Goal: Transaction & Acquisition: Book appointment/travel/reservation

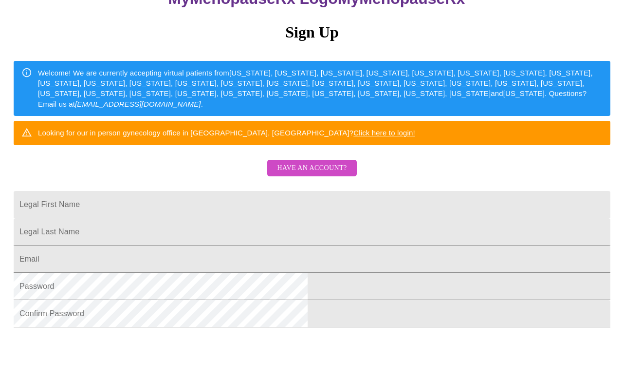
scroll to position [106, 0]
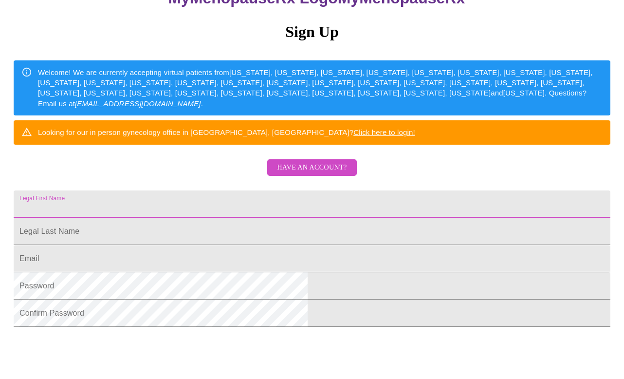
click at [204, 218] on input "Legal First Name" at bounding box center [312, 203] width 597 height 27
type input "[PERSON_NAME]"
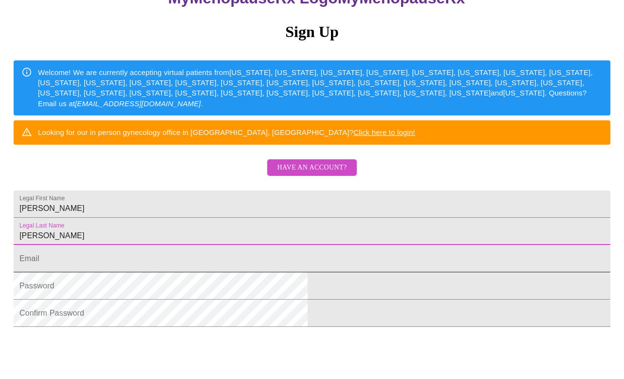
type input "[PERSON_NAME]"
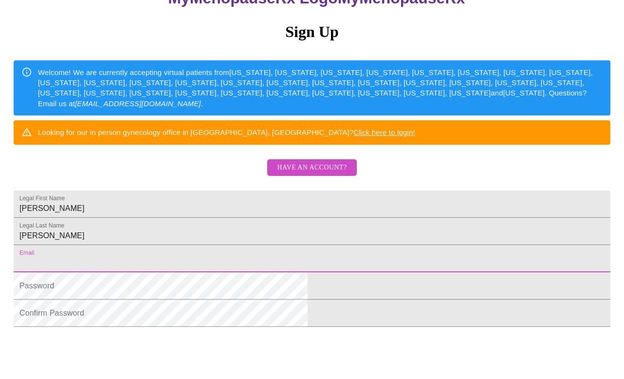
click at [246, 272] on input "Legal First Name" at bounding box center [312, 258] width 597 height 27
type input "[EMAIL_ADDRESS][DOMAIN_NAME]"
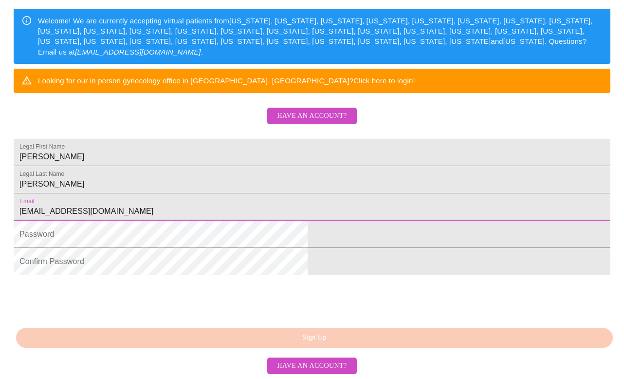
scroll to position [221, 0]
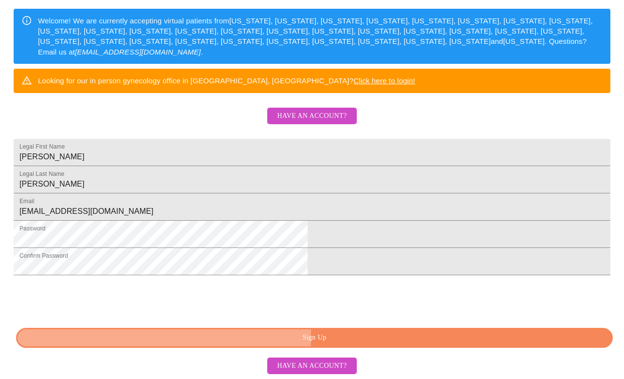
click at [302, 338] on span "Sign Up" at bounding box center [314, 338] width 575 height 12
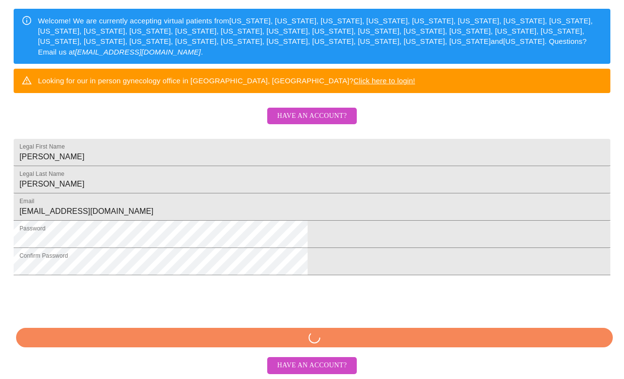
scroll to position [183, 0]
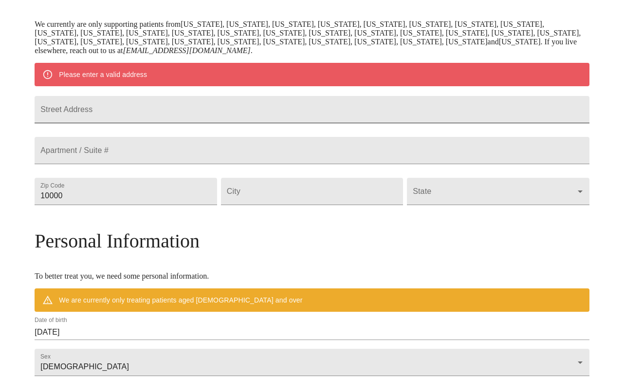
click at [212, 114] on input "Street Address" at bounding box center [312, 109] width 555 height 27
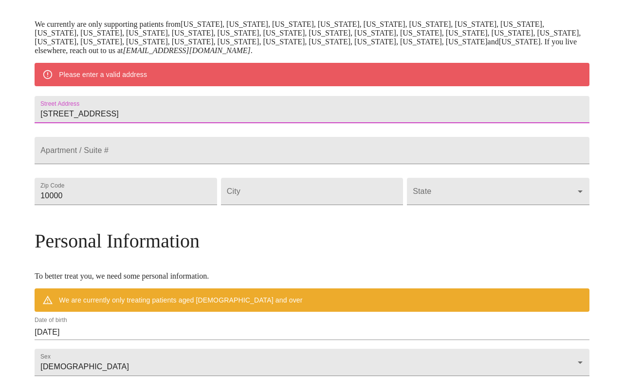
type input "[STREET_ADDRESS]"
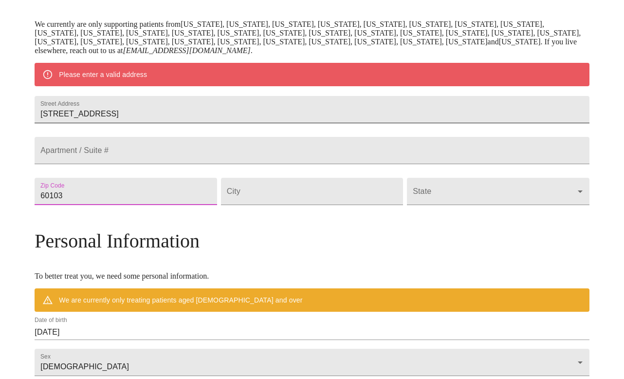
type input "60103"
type input "[PERSON_NAME]"
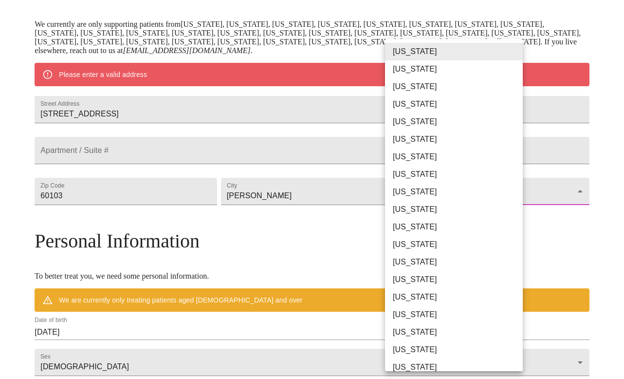
click at [513, 219] on body "MyMenopauseRx Welcome to MyMenopauseRx Since it's your first time here, you'll …" at bounding box center [312, 205] width 617 height 768
click at [429, 260] on li "[US_STATE]" at bounding box center [454, 262] width 138 height 18
type input "[US_STATE]"
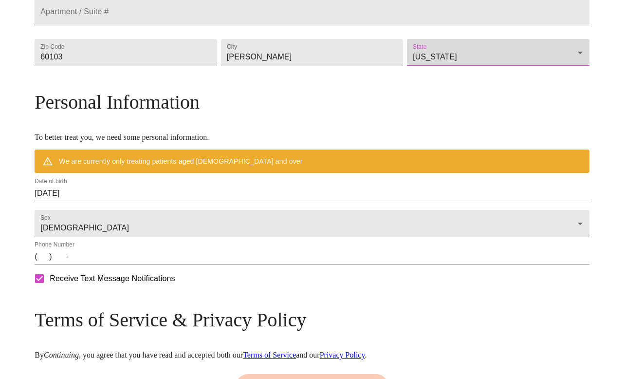
scroll to position [298, 0]
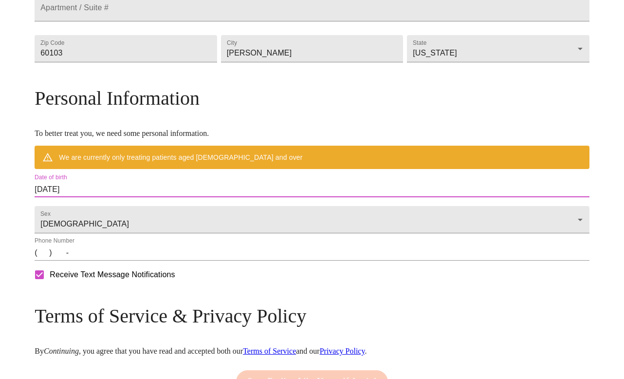
drag, startPoint x: 154, startPoint y: 216, endPoint x: 50, endPoint y: 196, distance: 106.0
click at [50, 196] on div "MyMenopauseRx Welcome to MyMenopauseRx Since it's your first time here, you'll …" at bounding box center [312, 76] width 555 height 740
click at [112, 197] on input "[DATE]" at bounding box center [312, 190] width 555 height 16
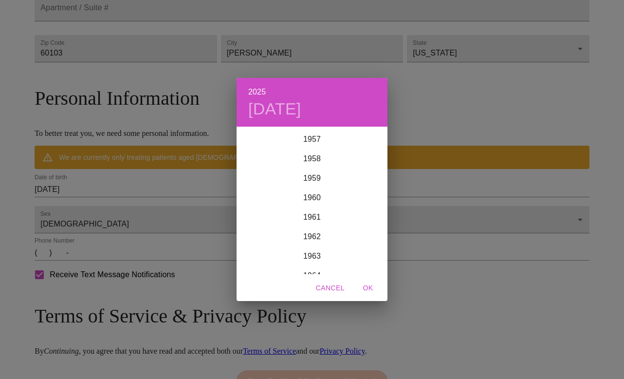
scroll to position [1129, 0]
click at [322, 255] on div "1963" at bounding box center [312, 254] width 151 height 19
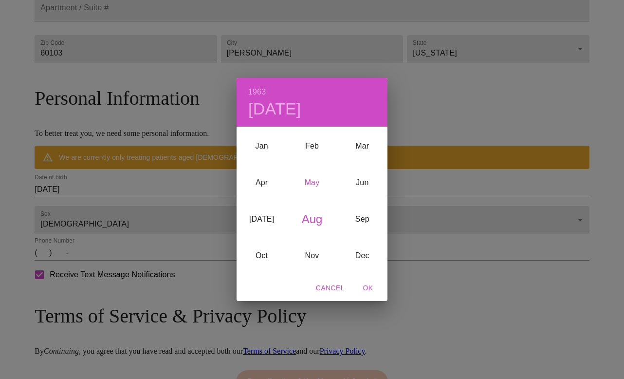
click at [314, 184] on div "May" at bounding box center [312, 183] width 50 height 37
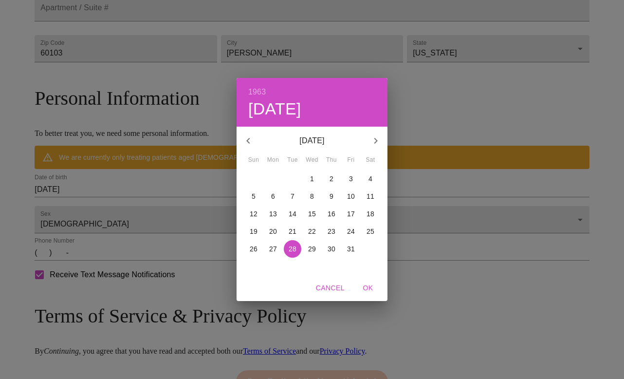
click at [370, 179] on p "4" at bounding box center [371, 179] width 4 height 10
click at [370, 290] on span "OK" at bounding box center [368, 288] width 23 height 12
type input "[DATE]"
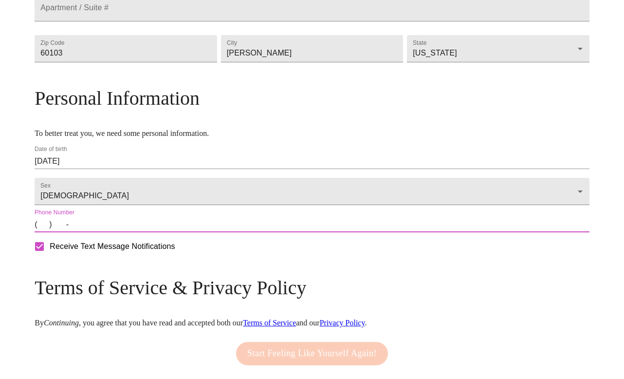
click at [113, 232] on input "(   )    -" at bounding box center [312, 225] width 555 height 16
type input "[PHONE_NUMBER]"
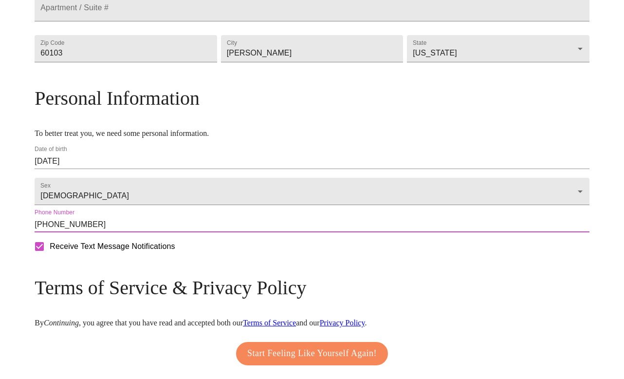
scroll to position [370, 0]
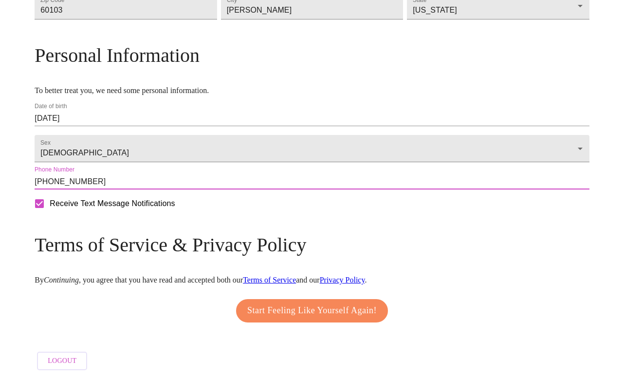
click at [280, 307] on span "Start Feeling Like Yourself Again!" at bounding box center [312, 311] width 130 height 16
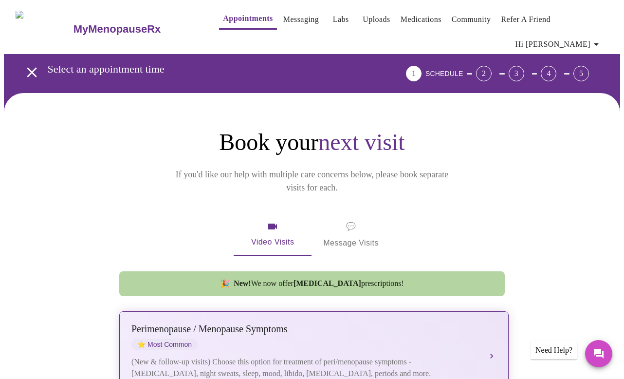
click at [180, 323] on div "Perimenopause / Menopause Symptoms" at bounding box center [304, 328] width 346 height 11
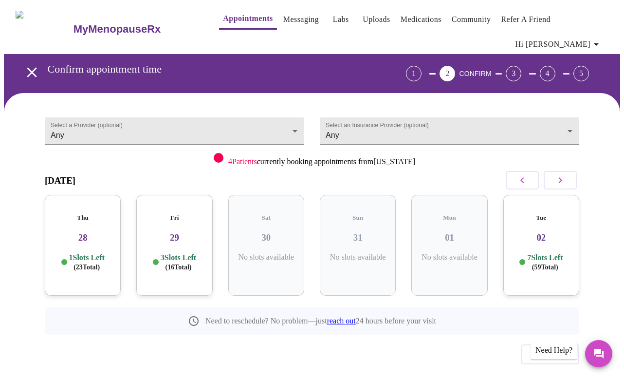
click at [174, 214] on h5 "Fri" at bounding box center [174, 218] width 60 height 8
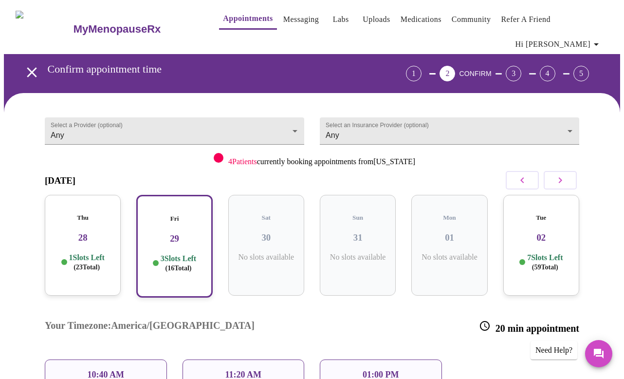
click at [229, 370] on p "11:20 AM" at bounding box center [243, 375] width 37 height 10
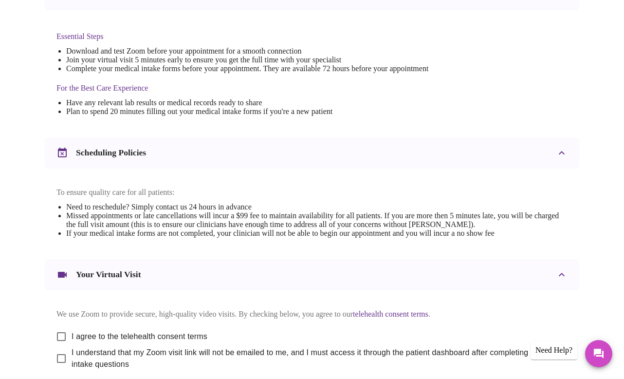
scroll to position [250, 0]
click at [55, 329] on input "I agree to the telehealth consent terms" at bounding box center [61, 336] width 20 height 20
checkbox input "true"
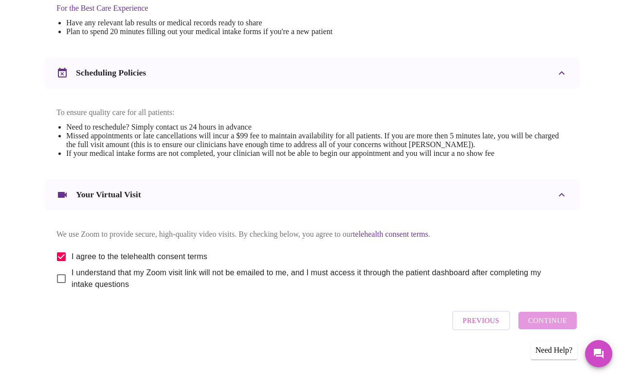
click at [57, 273] on input "I understand that my Zoom visit link will not be emailed to me, and I must acce…" at bounding box center [61, 278] width 20 height 20
checkbox input "true"
click at [566, 318] on span "Continue" at bounding box center [547, 320] width 39 height 13
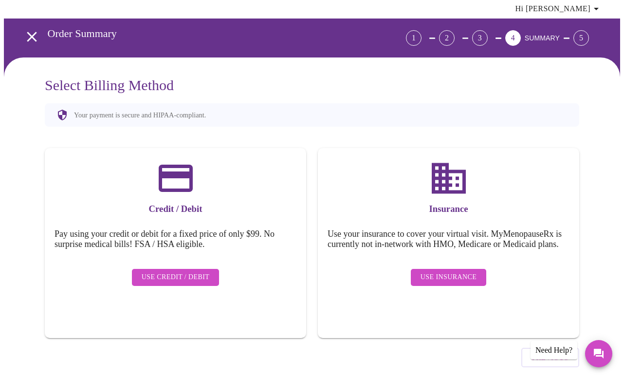
click at [194, 271] on span "Use Credit / Debit" at bounding box center [176, 277] width 68 height 12
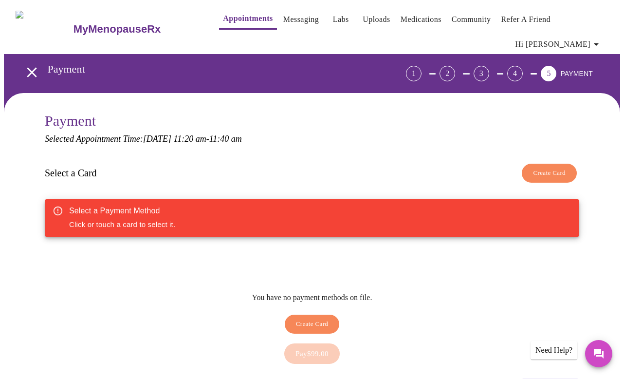
click at [325, 319] on span "Create Card" at bounding box center [312, 324] width 33 height 11
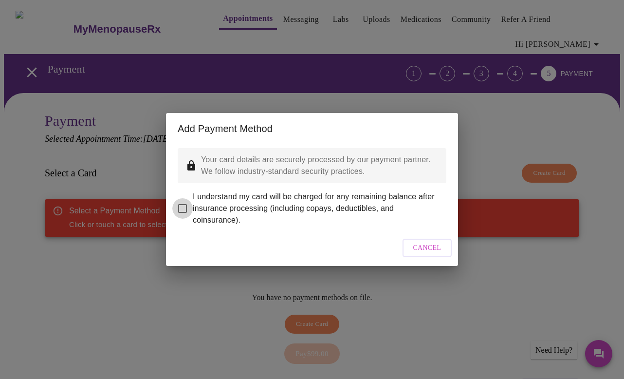
click at [184, 200] on input "I understand my card will be charged for any remaining balance after insurance …" at bounding box center [182, 208] width 20 height 20
checkbox input "true"
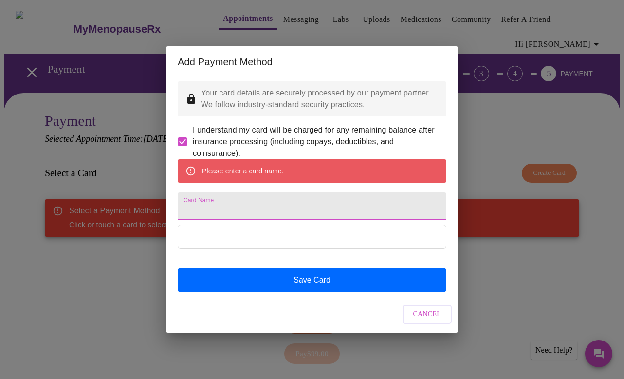
click at [205, 208] on input "Card Name" at bounding box center [312, 205] width 269 height 27
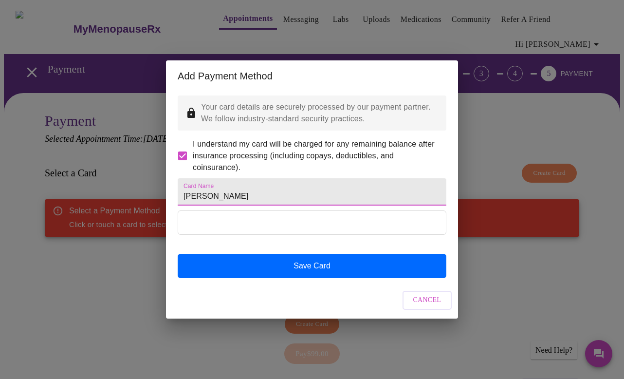
type input "[PERSON_NAME]"
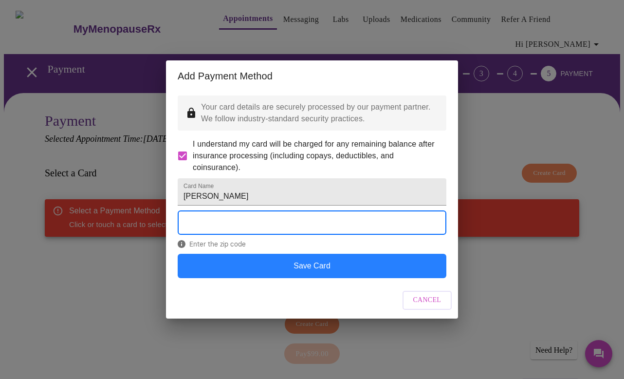
click at [368, 278] on button "Save Card" at bounding box center [312, 266] width 269 height 24
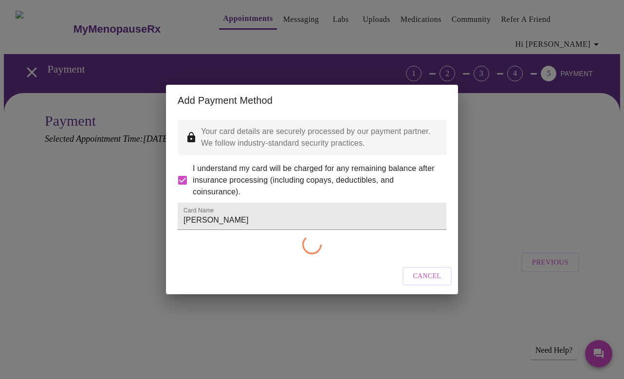
checkbox input "false"
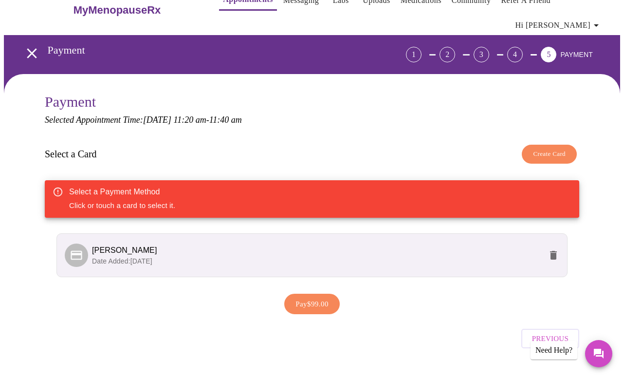
scroll to position [18, 0]
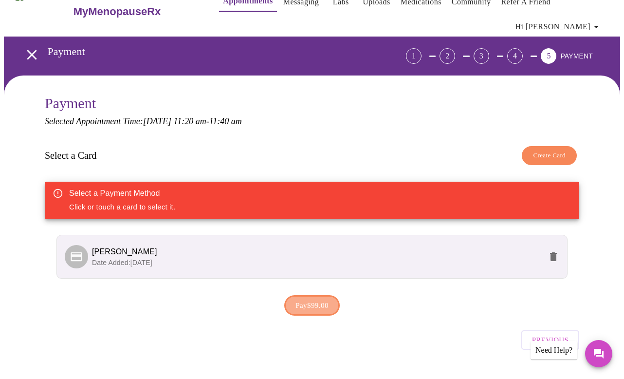
click at [326, 299] on span "Pay $99.00" at bounding box center [312, 305] width 33 height 13
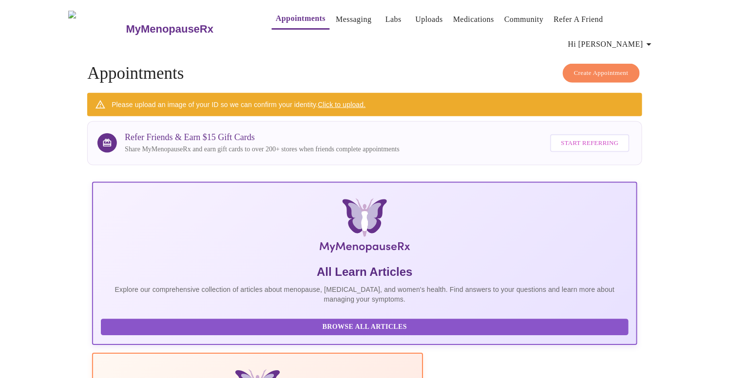
scroll to position [8, 0]
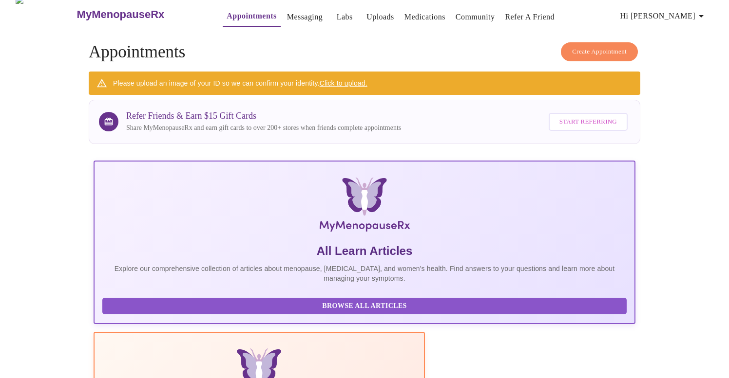
click at [361, 80] on link "Click to upload." at bounding box center [343, 83] width 48 height 8
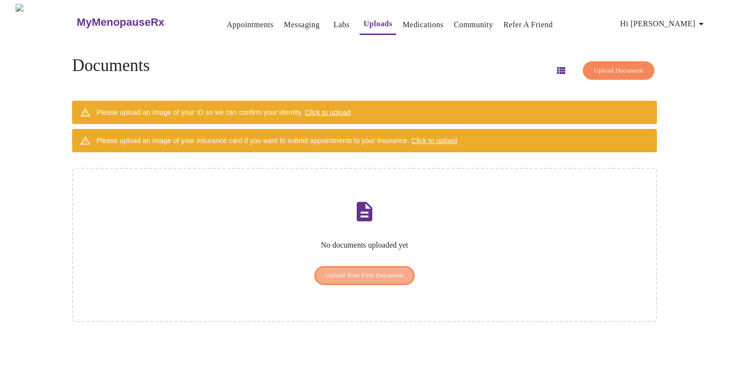
click at [351, 270] on span "Upload Your First Document" at bounding box center [364, 275] width 78 height 11
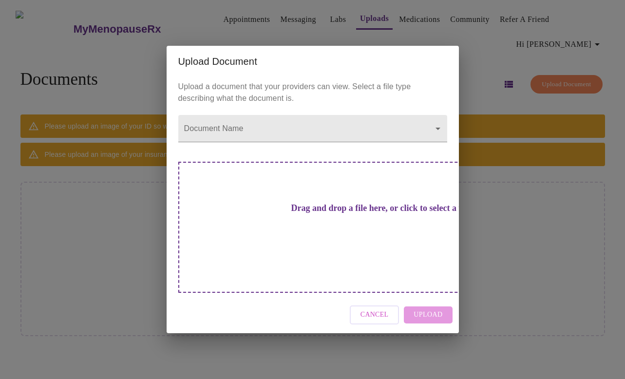
click at [323, 213] on h3 "Drag and drop a file here, or click to select a file" at bounding box center [380, 208] width 269 height 10
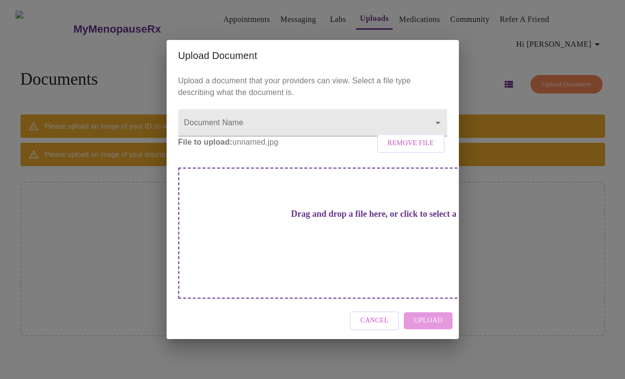
click at [441, 312] on div "Cancel Upload" at bounding box center [313, 320] width 292 height 37
click at [251, 148] on p "File to upload: unnamed.jpg Remove File" at bounding box center [312, 142] width 269 height 12
click at [436, 135] on body "MyMenopauseRx Appointments Messaging Labs Uploads Medications Community Refer a…" at bounding box center [312, 193] width 617 height 379
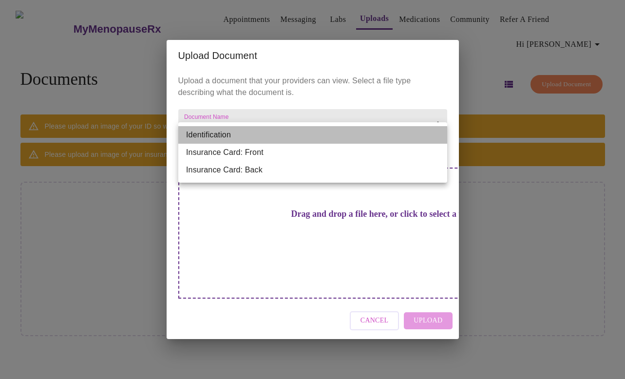
click at [383, 135] on li "Identification" at bounding box center [312, 135] width 269 height 18
type input "Identification"
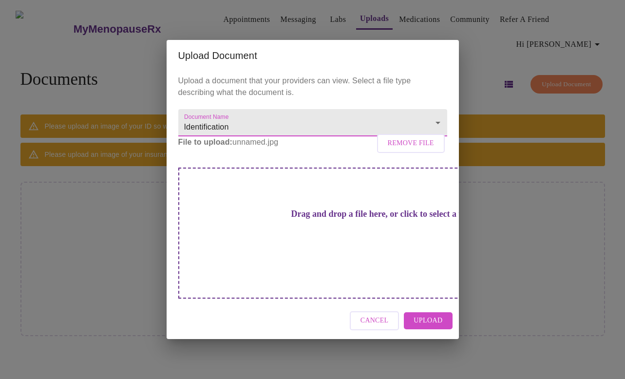
click at [374, 315] on span "Cancel" at bounding box center [374, 321] width 28 height 12
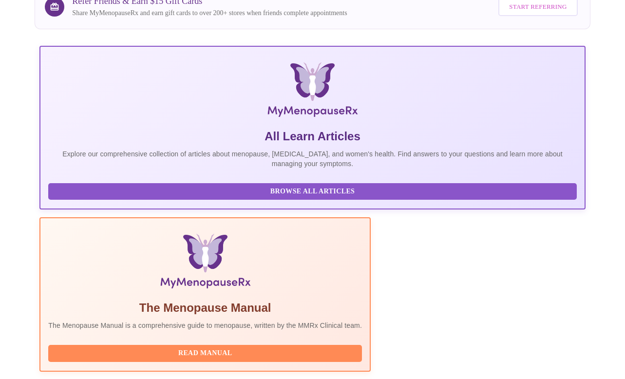
scroll to position [182, 0]
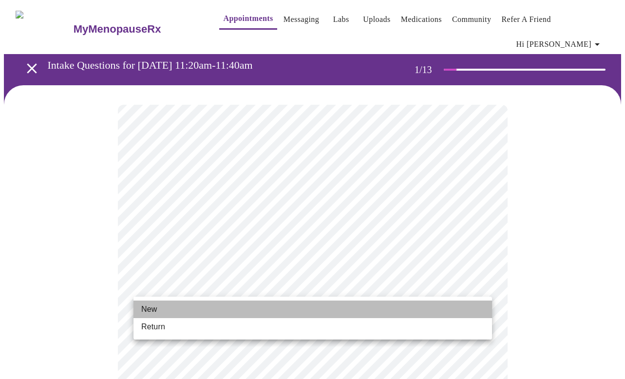
click at [161, 307] on li "New" at bounding box center [312, 309] width 358 height 18
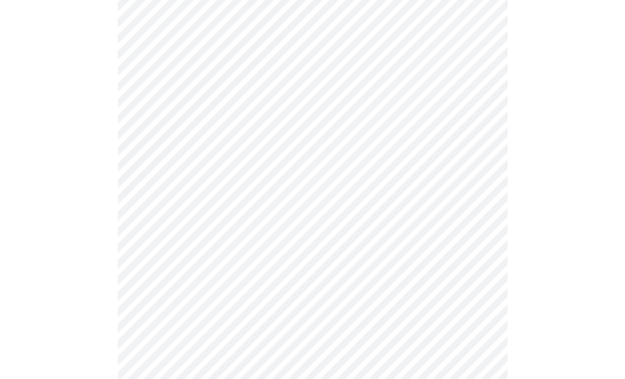
scroll to position [497, 0]
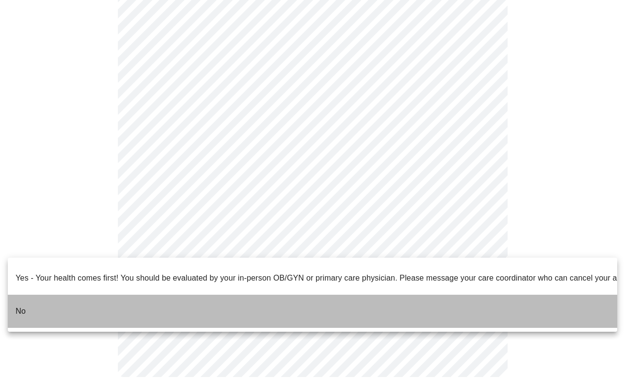
click at [20, 305] on p "No" at bounding box center [21, 311] width 10 height 12
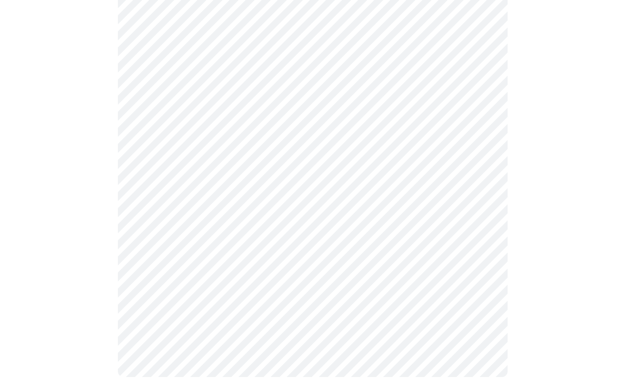
scroll to position [0, 0]
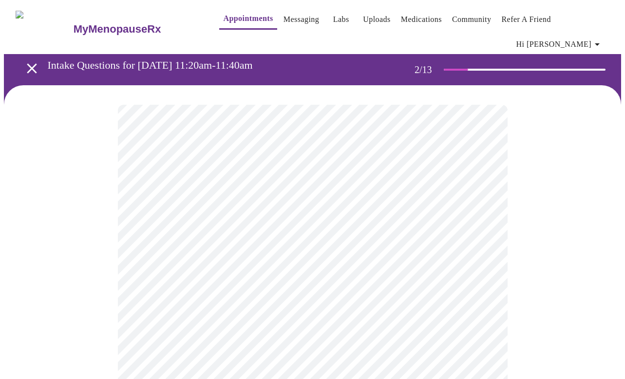
click at [247, 201] on body "MyMenopauseRx Appointments Messaging Labs Uploads Medications Community Refer a…" at bounding box center [312, 303] width 617 height 599
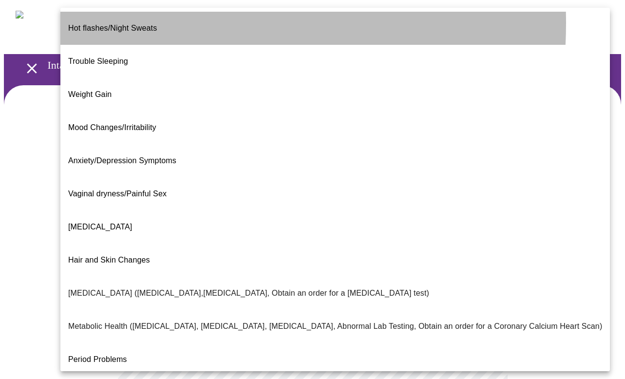
click at [128, 24] on span "Hot flashes/Night Sweats" at bounding box center [112, 28] width 89 height 8
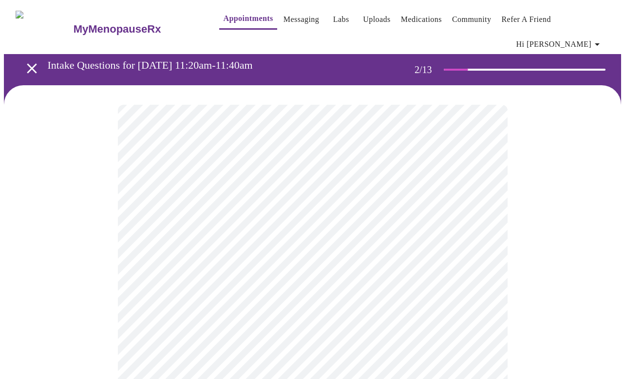
click at [482, 300] on body "MyMenopauseRx Appointments Messaging Labs Uploads Medications Community Refer a…" at bounding box center [312, 300] width 617 height 593
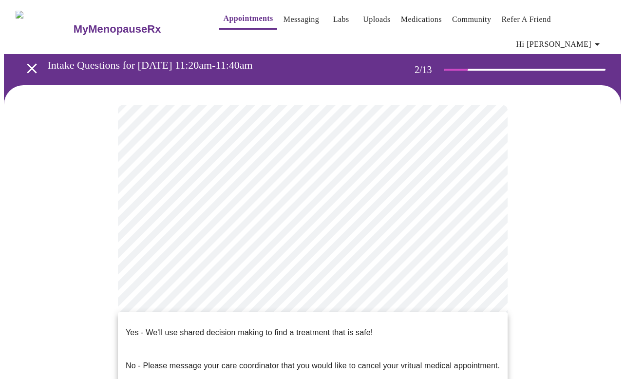
click at [535, 264] on div at bounding box center [312, 189] width 625 height 379
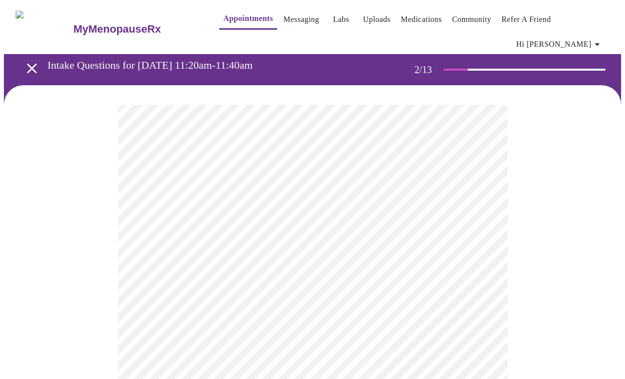
click at [480, 298] on body "MyMenopauseRx Appointments Messaging Labs Uploads Medications Community Refer a…" at bounding box center [312, 300] width 617 height 593
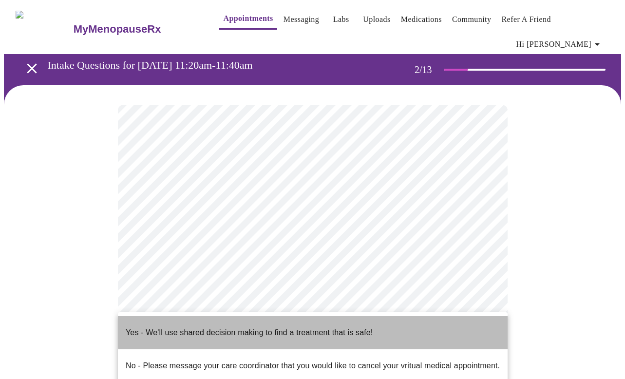
click at [359, 327] on p "Yes - We'll use shared decision making to find a treatment that is safe!" at bounding box center [249, 333] width 247 height 12
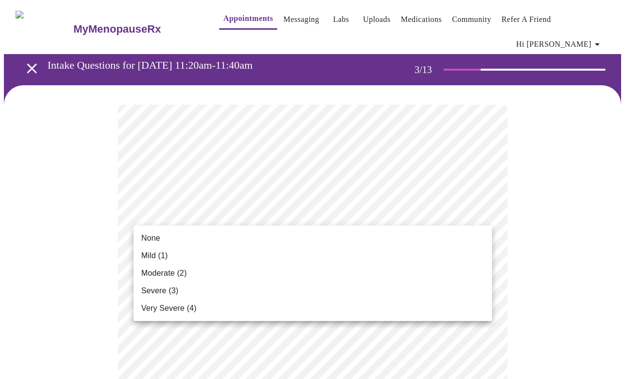
click at [157, 287] on span "Severe (3)" at bounding box center [159, 291] width 37 height 12
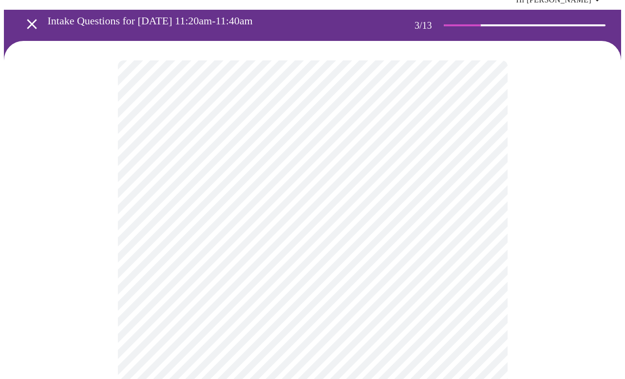
scroll to position [45, 0]
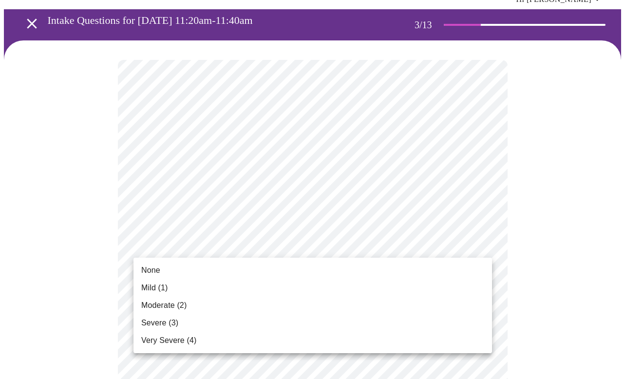
click at [150, 272] on span "None" at bounding box center [150, 270] width 19 height 12
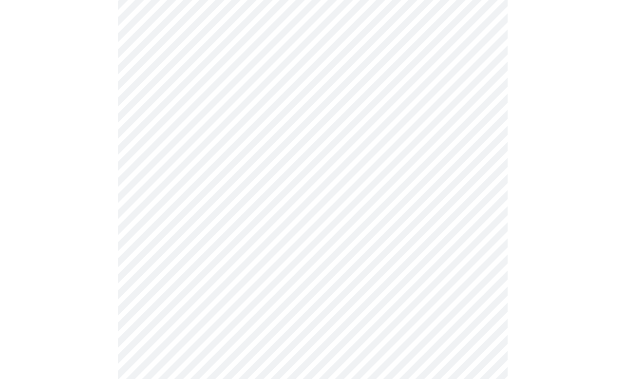
scroll to position [138, 0]
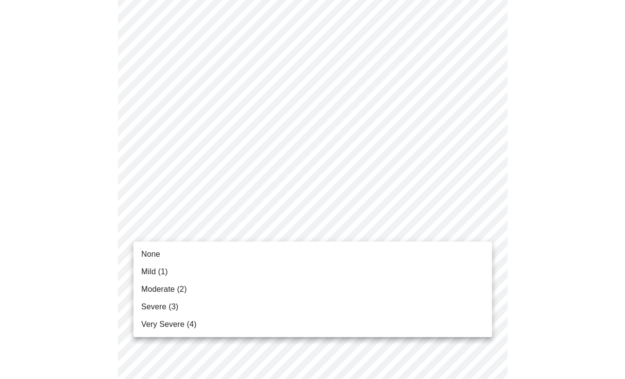
click at [161, 273] on span "Mild (1)" at bounding box center [154, 272] width 27 height 12
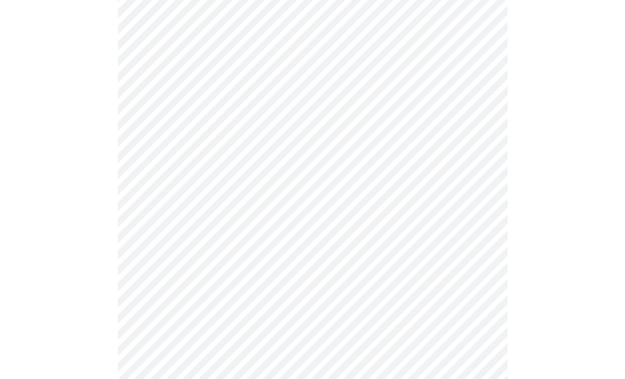
scroll to position [208, 0]
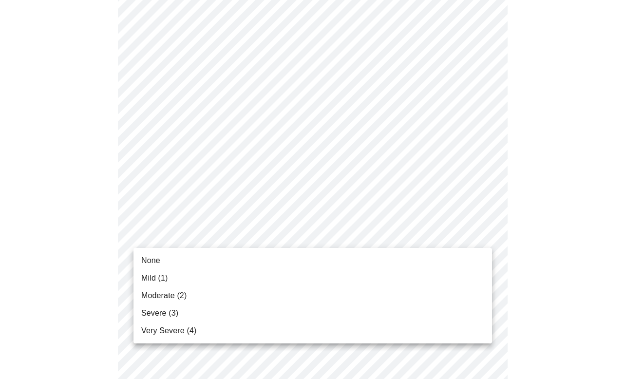
click at [172, 293] on span "Moderate (2)" at bounding box center [163, 296] width 45 height 12
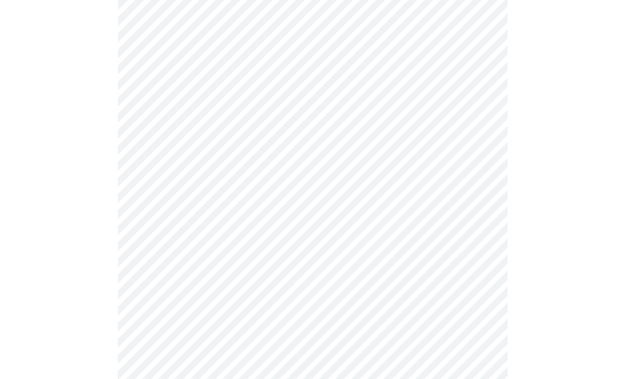
scroll to position [283, 0]
click at [217, 225] on body "MyMenopauseRx Appointments Messaging Labs Uploads Medications Community Refer a…" at bounding box center [312, 348] width 617 height 1255
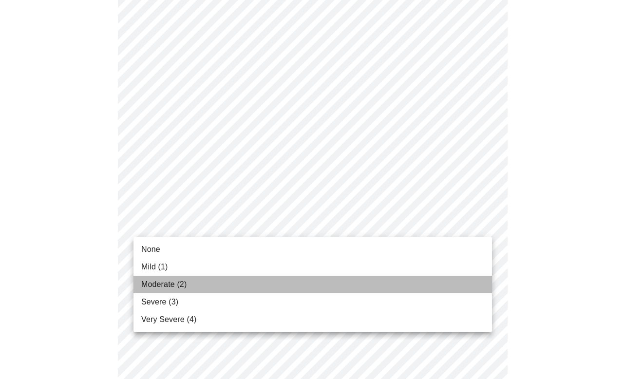
click at [156, 282] on span "Moderate (2)" at bounding box center [163, 285] width 45 height 12
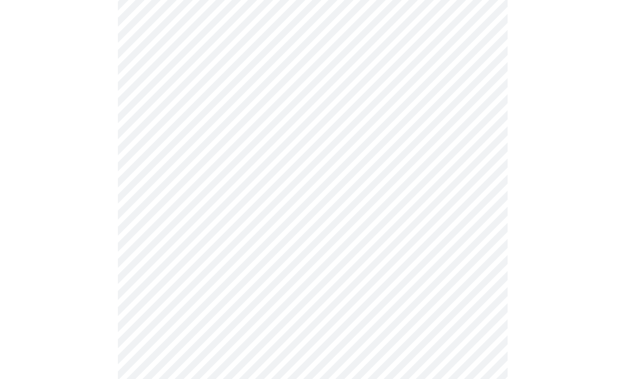
scroll to position [379, 0]
click at [260, 281] on body "MyMenopauseRx Appointments Messaging Labs Uploads Medications Community Refer a…" at bounding box center [312, 245] width 617 height 1241
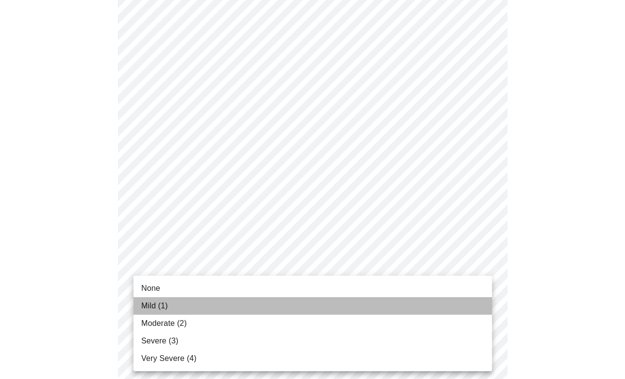
click at [175, 306] on li "Mild (1)" at bounding box center [312, 306] width 358 height 18
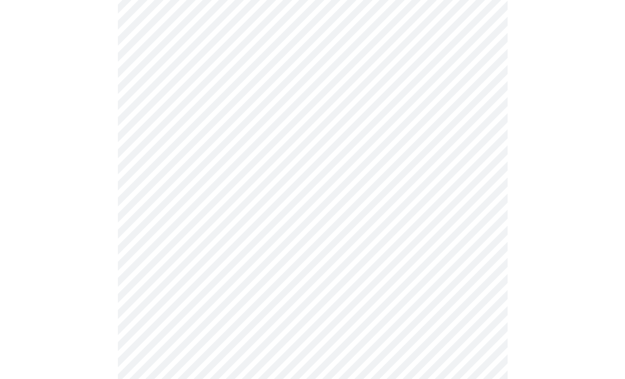
scroll to position [473, 0]
click at [247, 262] on body "MyMenopauseRx Appointments Messaging Labs Uploads Medications Community Refer a…" at bounding box center [312, 144] width 617 height 1227
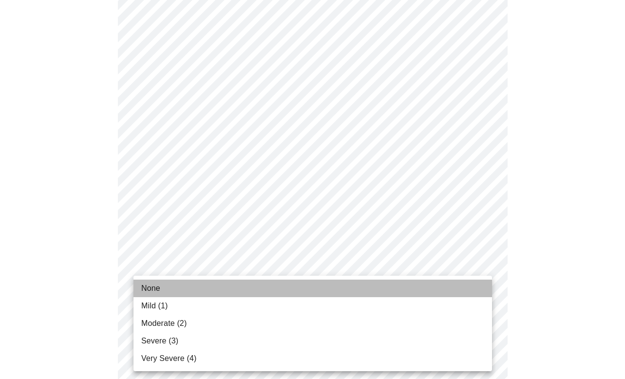
click at [149, 285] on span "None" at bounding box center [150, 288] width 19 height 12
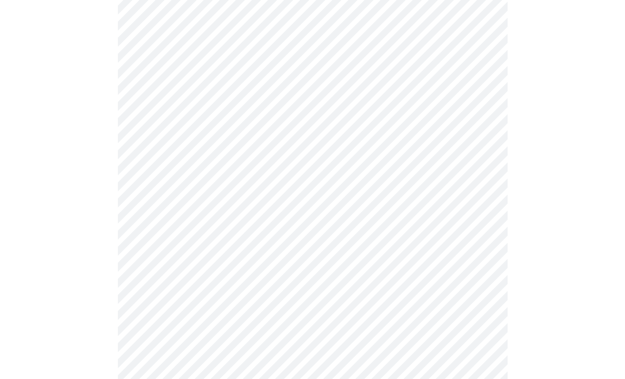
scroll to position [583, 0]
click at [270, 236] on body "MyMenopauseRx Appointments Messaging Labs Uploads Medications Community Refer a…" at bounding box center [312, 27] width 617 height 1214
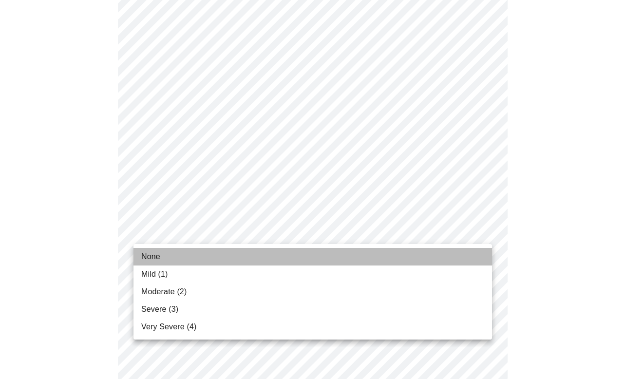
click at [161, 257] on li "None" at bounding box center [312, 257] width 358 height 18
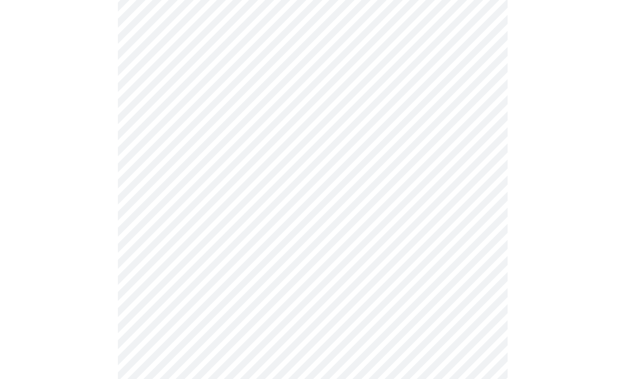
scroll to position [684, 0]
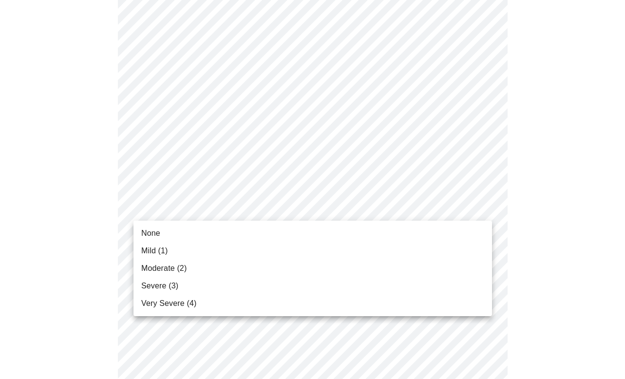
click at [150, 234] on span "None" at bounding box center [150, 233] width 19 height 12
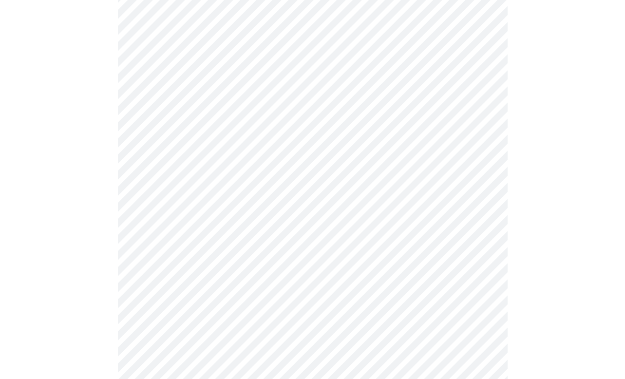
scroll to position [746, 0]
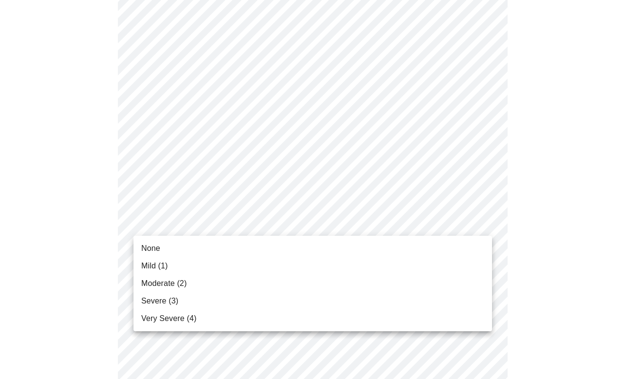
click at [176, 300] on span "Severe (3)" at bounding box center [159, 301] width 37 height 12
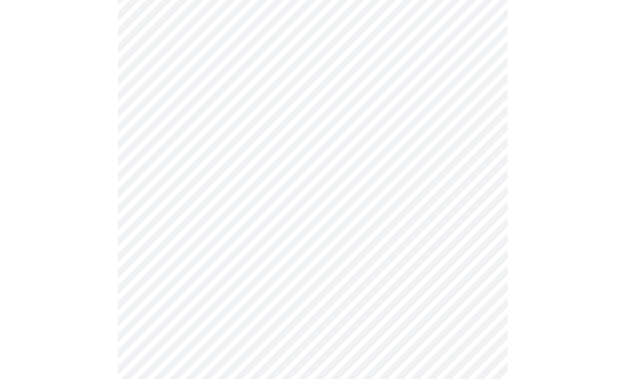
scroll to position [287, 0]
click at [220, 284] on body "MyMenopauseRx Appointments Messaging Labs Uploads Medications Community Refer a…" at bounding box center [312, 303] width 617 height 1173
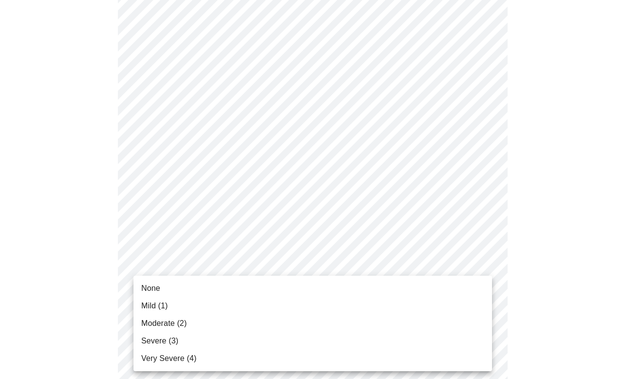
click at [162, 305] on span "Mild (1)" at bounding box center [154, 306] width 27 height 12
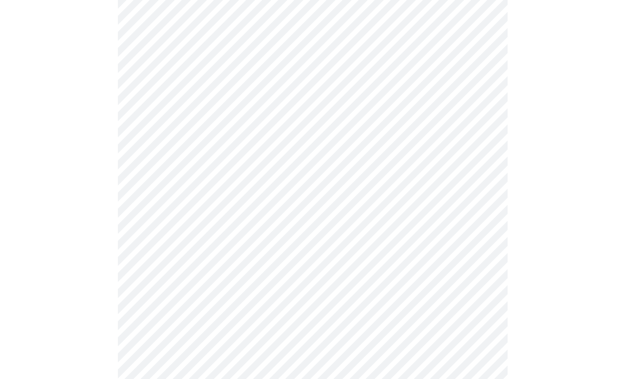
scroll to position [315, 0]
click at [304, 275] on body "MyMenopauseRx Appointments Messaging Labs Uploads Medications Community Refer a…" at bounding box center [312, 176] width 617 height 975
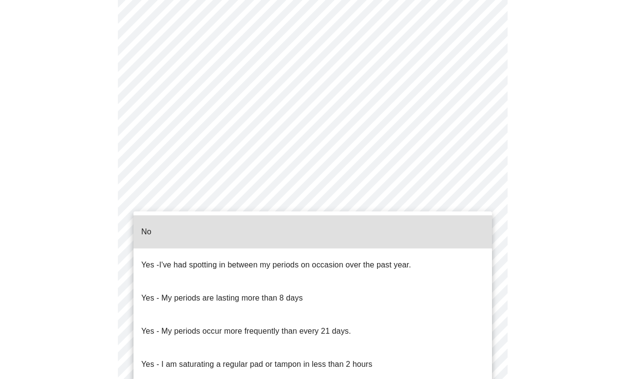
click at [144, 226] on p "No" at bounding box center [146, 232] width 10 height 12
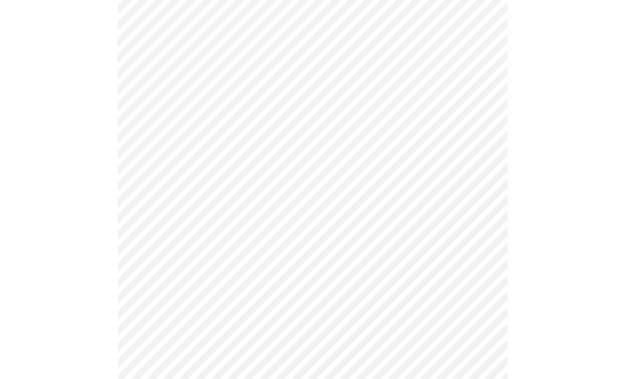
scroll to position [389, 0]
click at [181, 276] on body "MyMenopauseRx Appointments Messaging Labs Uploads Medications Community Refer a…" at bounding box center [312, 99] width 617 height 969
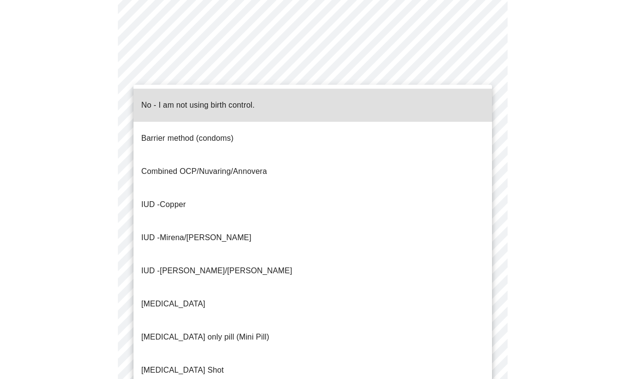
click at [186, 99] on p "No - I am not using birth control." at bounding box center [197, 105] width 113 height 12
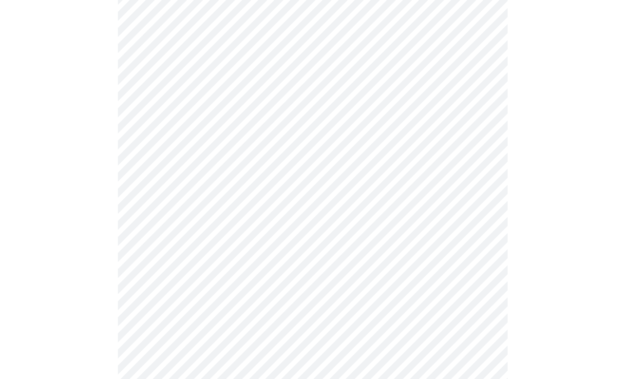
scroll to position [498, 0]
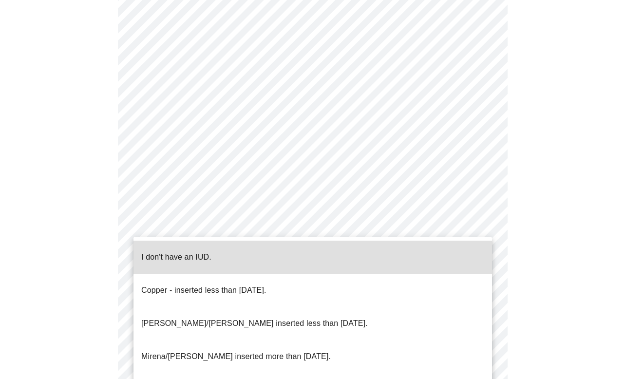
click at [179, 255] on p "I don't have an IUD." at bounding box center [176, 257] width 70 height 12
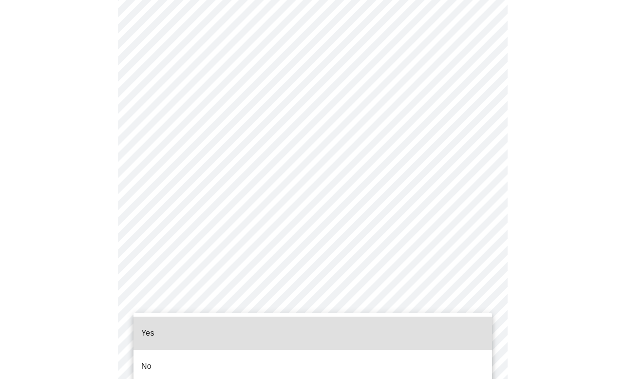
click at [159, 353] on li "No" at bounding box center [312, 366] width 358 height 33
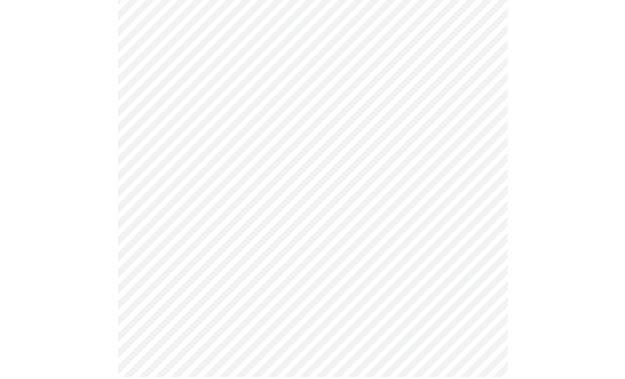
scroll to position [0, 0]
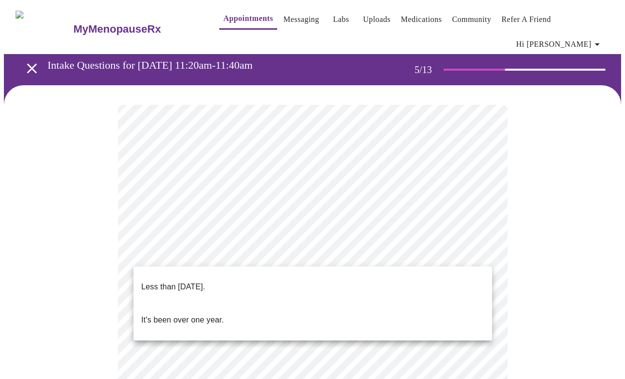
click at [205, 282] on p "Less than one year ago." at bounding box center [173, 287] width 64 height 12
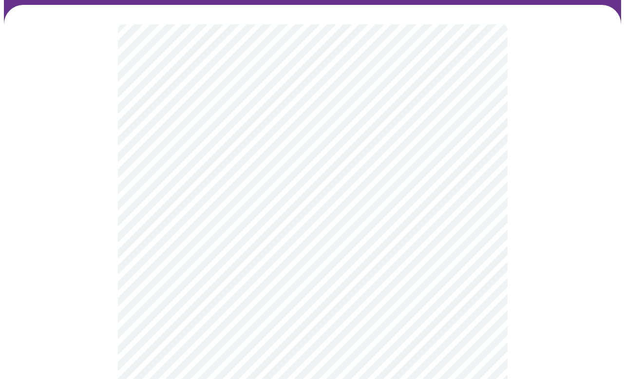
scroll to position [82, 0]
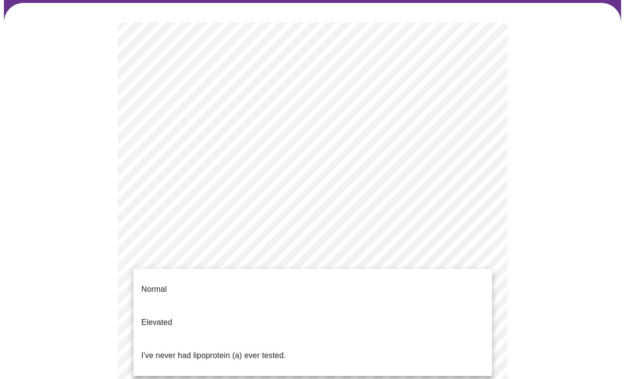
click at [223, 260] on body "MyMenopauseRx Appointments Messaging Labs Uploads Medications Community Refer a…" at bounding box center [312, 320] width 617 height 797
click at [163, 283] on p "Normal" at bounding box center [153, 289] width 25 height 12
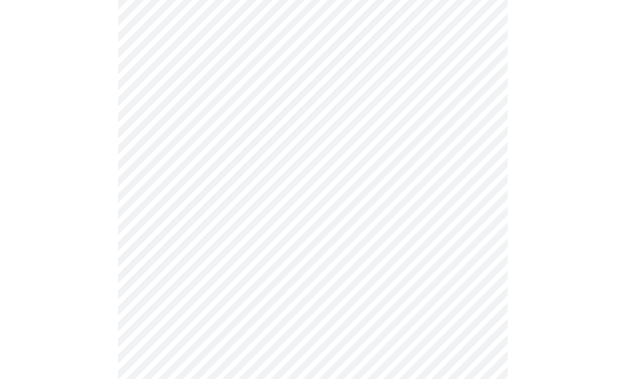
scroll to position [186, 0]
click at [103, 237] on div at bounding box center [312, 254] width 617 height 710
click at [106, 298] on div at bounding box center [312, 243] width 617 height 689
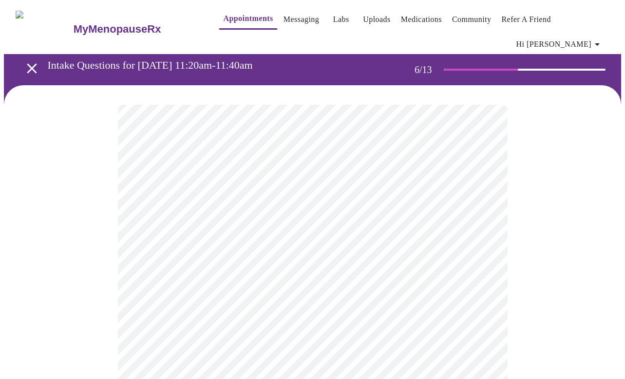
click at [263, 279] on body "MyMenopauseRx Appointments Messaging Labs Uploads Medications Community Refer a…" at bounding box center [312, 271] width 617 height 534
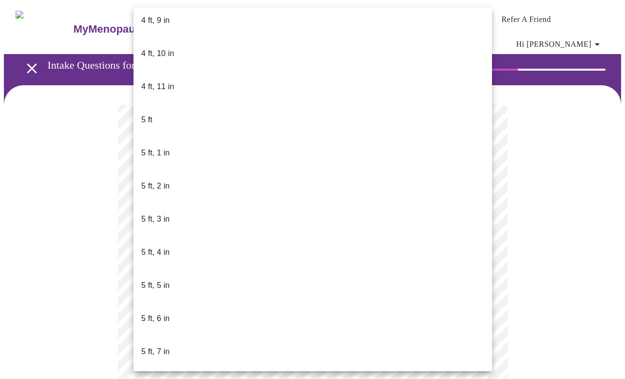
scroll to position [700, 0]
click at [161, 283] on p "5 ft, 5 in" at bounding box center [155, 289] width 28 height 12
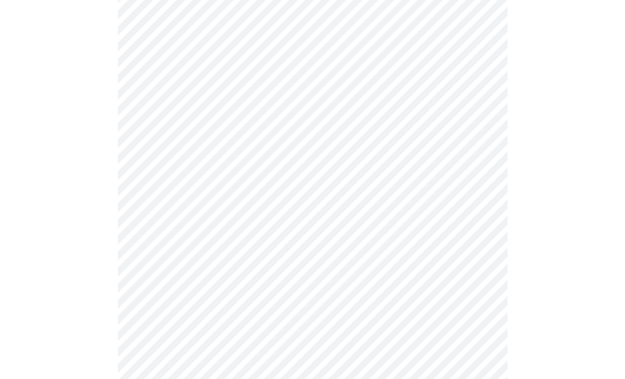
scroll to position [2429, 0]
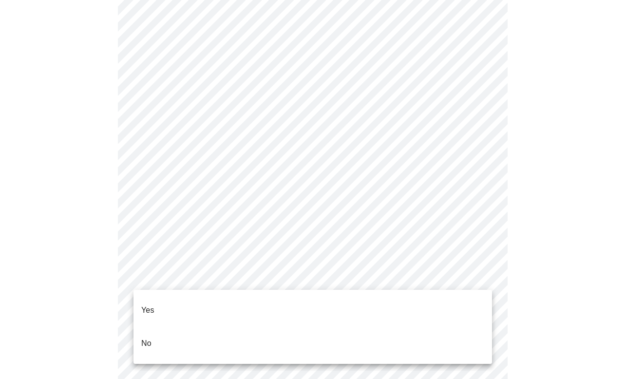
click at [147, 304] on p "Yes" at bounding box center [147, 310] width 13 height 12
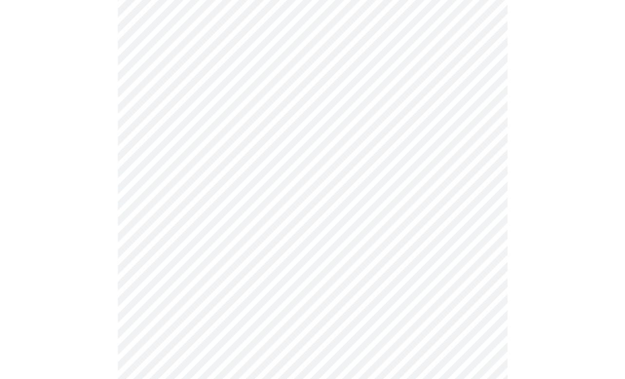
scroll to position [2494, 0]
click at [212, 336] on body "MyMenopauseRx Appointments Messaging Labs Uploads Medications Community Refer a…" at bounding box center [312, 10] width 617 height 965
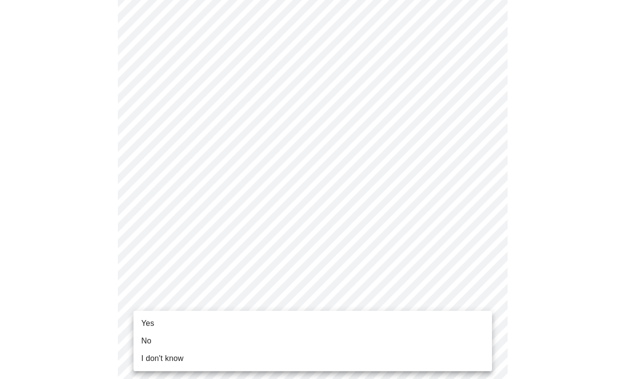
click at [160, 321] on li "Yes" at bounding box center [312, 324] width 358 height 18
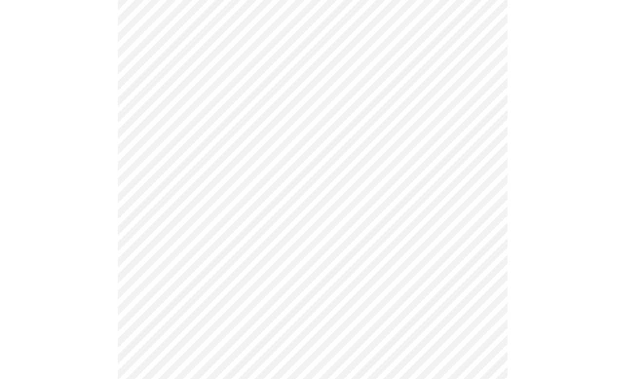
scroll to position [0, 0]
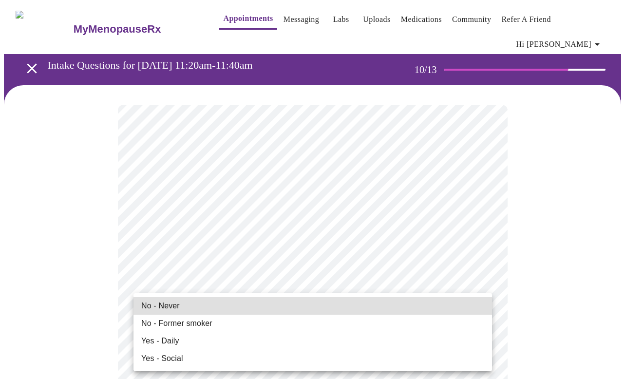
click at [218, 306] on li "No - Never" at bounding box center [312, 306] width 358 height 18
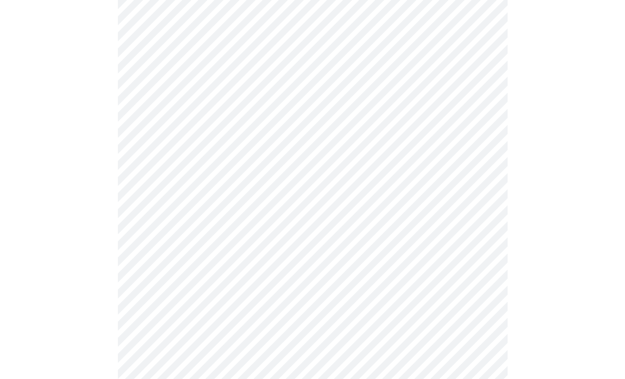
scroll to position [732, 0]
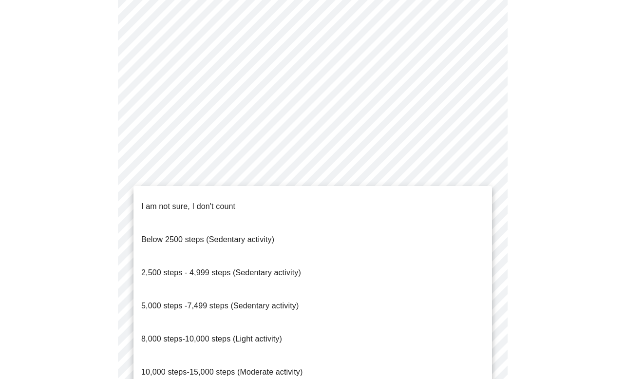
click at [231, 301] on span "5,000 steps -7,499 steps (Sedentary activity)" at bounding box center [219, 305] width 157 height 8
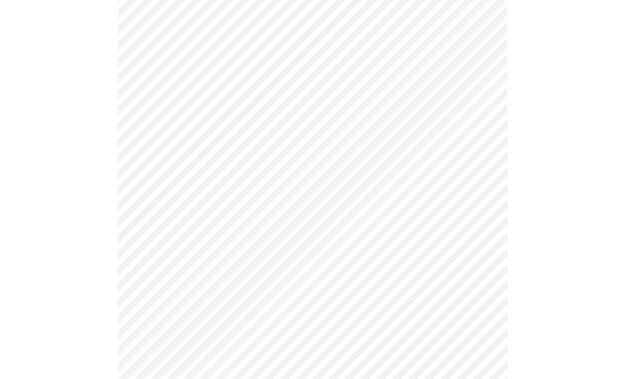
scroll to position [810, 0]
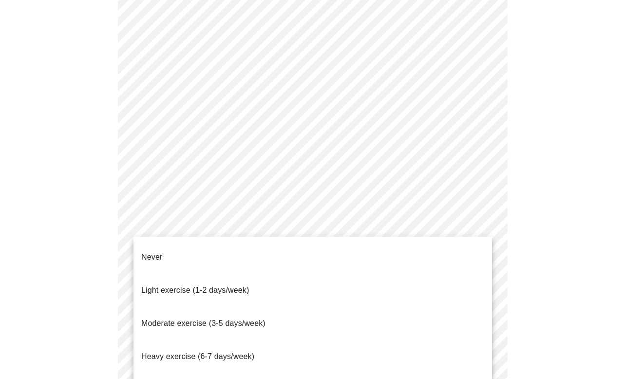
click at [252, 319] on span "Moderate exercise (3-5 days/week)" at bounding box center [203, 323] width 124 height 8
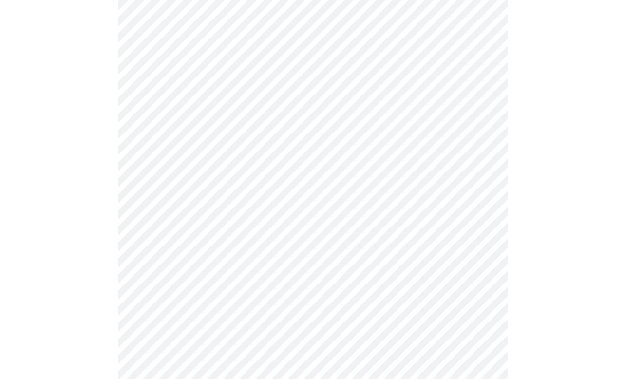
scroll to position [866, 0]
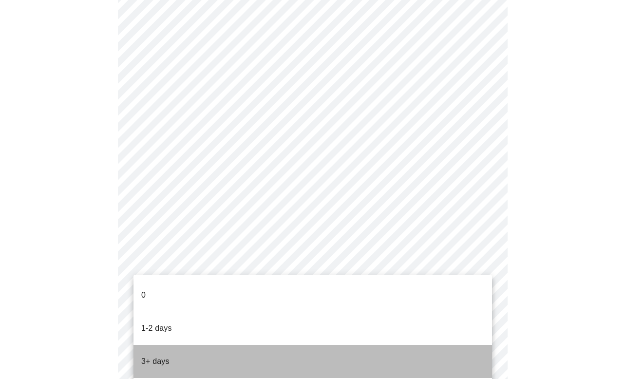
click at [172, 345] on li "3+ days" at bounding box center [312, 361] width 358 height 33
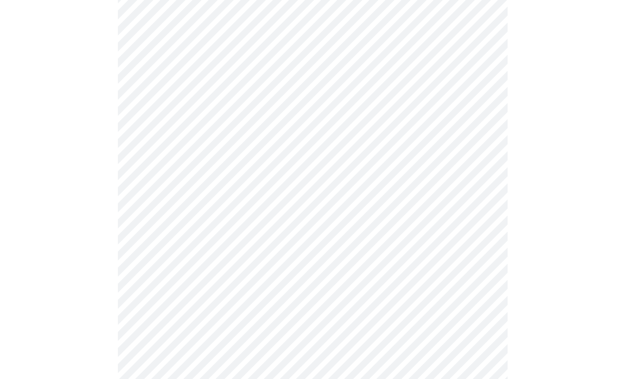
scroll to position [0, 0]
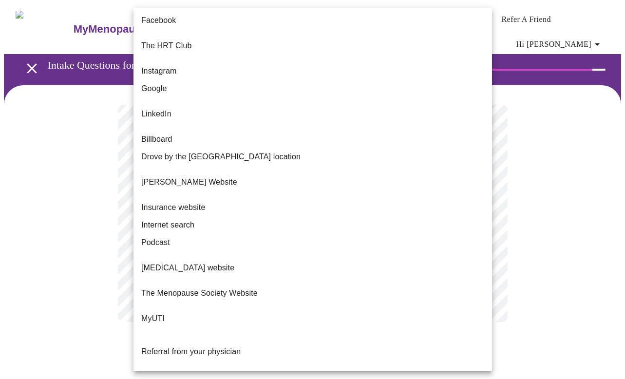
click at [259, 202] on body "MyMenopauseRx Appointments Messaging Labs Uploads Medications Community Refer a…" at bounding box center [312, 173] width 617 height 338
click at [184, 378] on span "Referral from a current patient." at bounding box center [195, 384] width 109 height 8
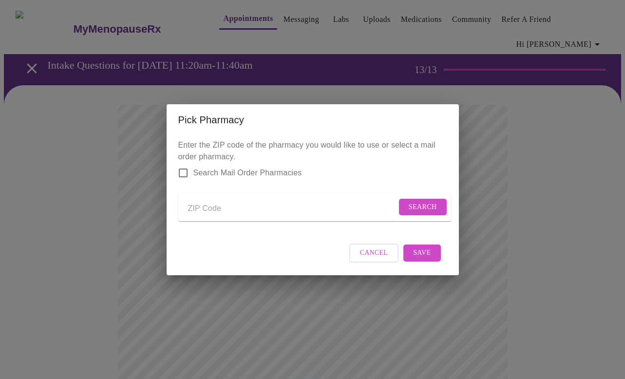
click at [203, 206] on input "Send a message to your care team" at bounding box center [292, 209] width 208 height 16
type input "60103"
click at [412, 206] on span "Search" at bounding box center [423, 207] width 28 height 12
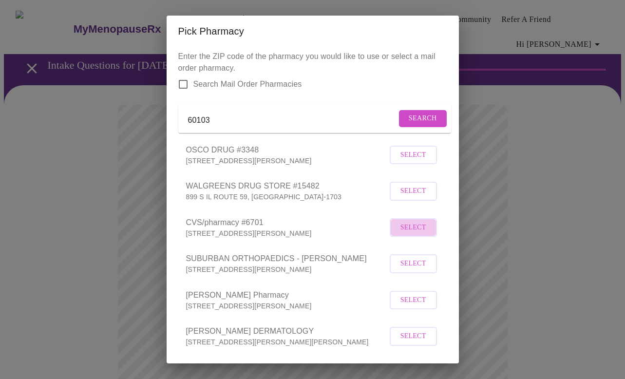
click at [415, 234] on span "Select" at bounding box center [413, 228] width 26 height 12
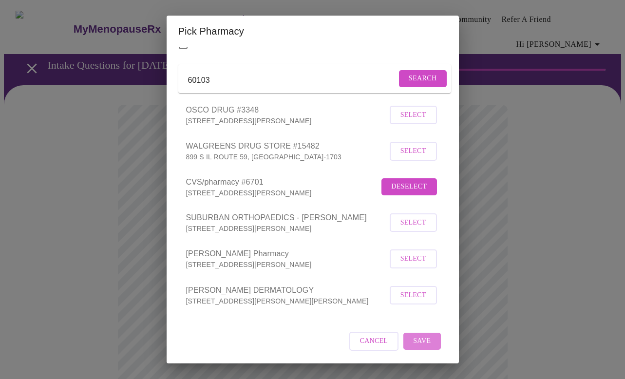
click at [432, 340] on button "Save" at bounding box center [421, 341] width 37 height 17
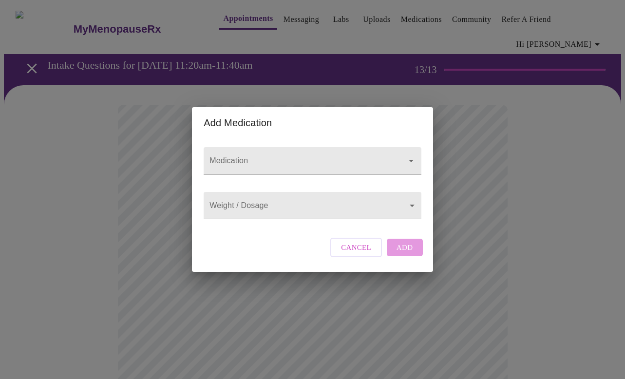
click at [254, 156] on input "Medication" at bounding box center [298, 165] width 182 height 18
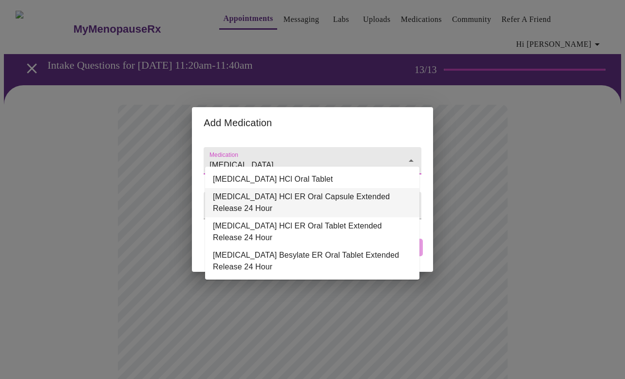
click at [292, 198] on li "Venlafaxine HCl ER Oral Capsule Extended Release 24 Hour" at bounding box center [312, 202] width 214 height 29
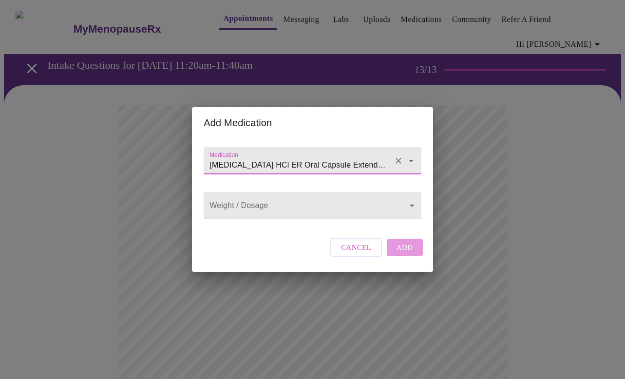
type input "Venlafaxine HCl ER Oral Capsule Extended Release 24 Hour"
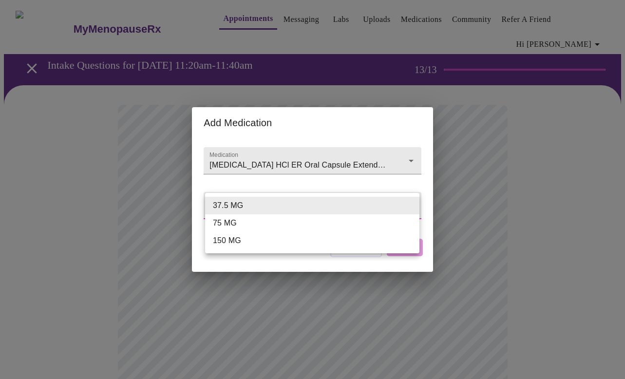
click at [273, 205] on body "MyMenopauseRx Appointments Messaging Labs Uploads Medications Community Refer a…" at bounding box center [312, 377] width 617 height 746
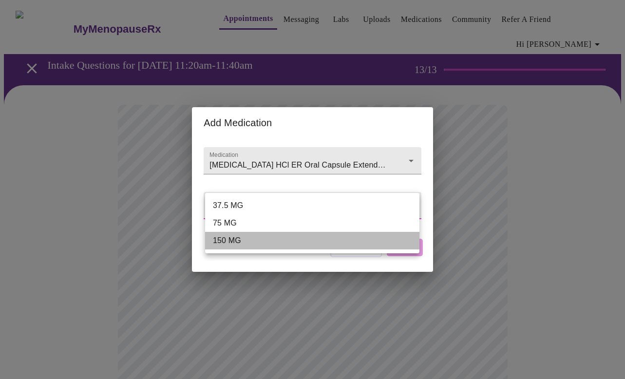
click at [247, 238] on li "150 MG" at bounding box center [312, 241] width 214 height 18
type input "150 MG"
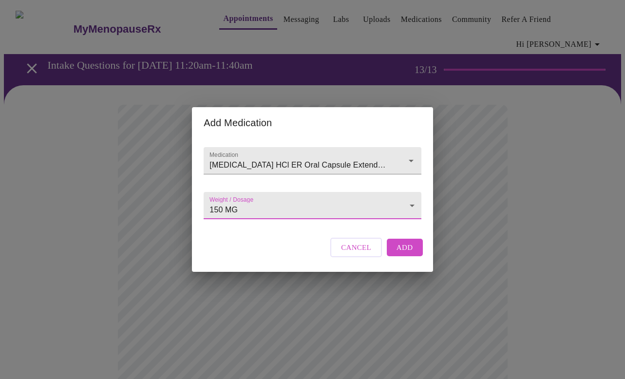
click at [411, 254] on span "Add" at bounding box center [404, 247] width 17 height 13
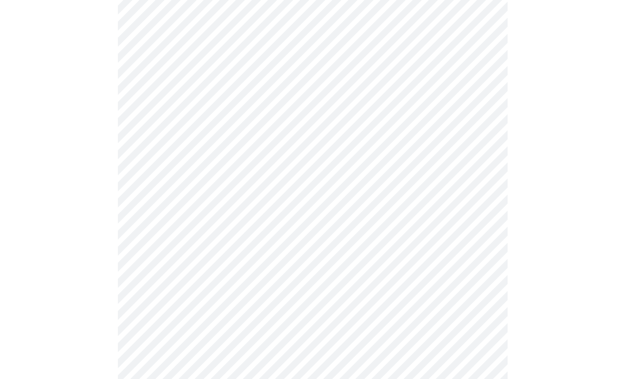
scroll to position [375, 0]
